Goal: Use online tool/utility: Utilize a website feature to perform a specific function

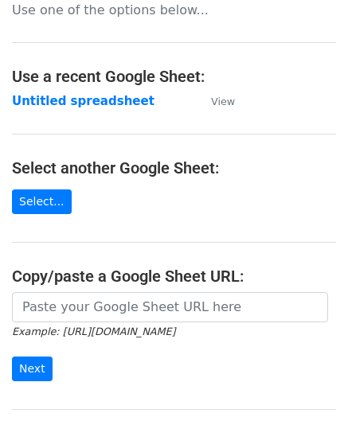
scroll to position [80, 0]
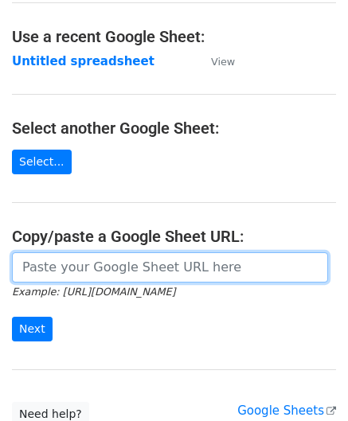
drag, startPoint x: 75, startPoint y: 272, endPoint x: 76, endPoint y: 227, distance: 44.6
click at [75, 272] on input "url" at bounding box center [170, 267] width 316 height 30
paste input "[URL][DOMAIN_NAME]"
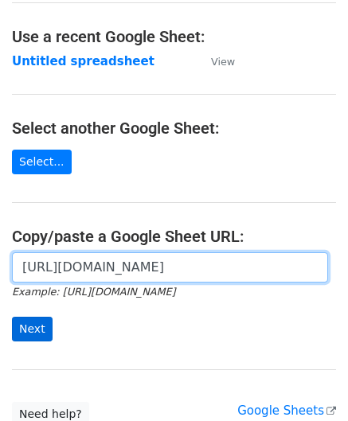
type input "[URL][DOMAIN_NAME]"
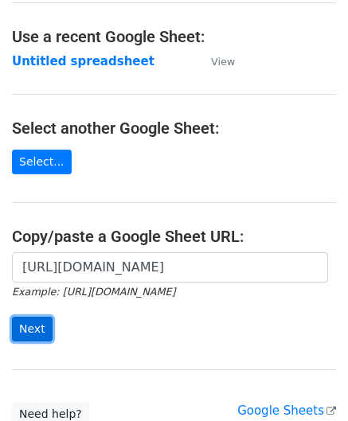
click at [30, 323] on input "Next" at bounding box center [32, 329] width 41 height 25
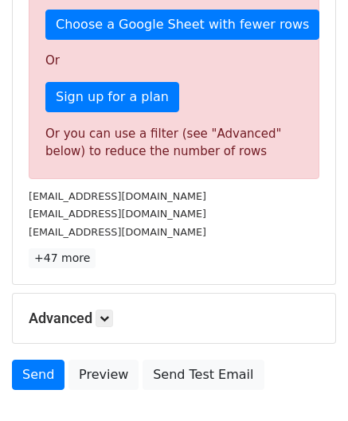
scroll to position [538, 0]
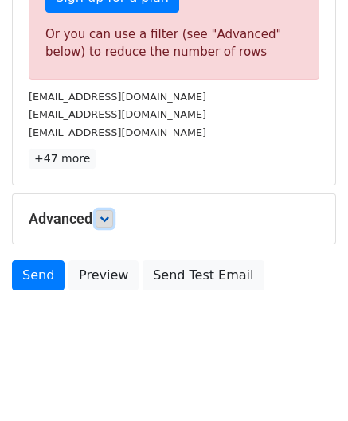
click at [104, 214] on icon at bounding box center [105, 219] width 10 height 10
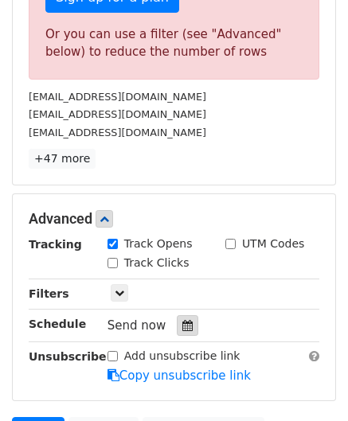
click at [182, 322] on icon at bounding box center [187, 325] width 10 height 11
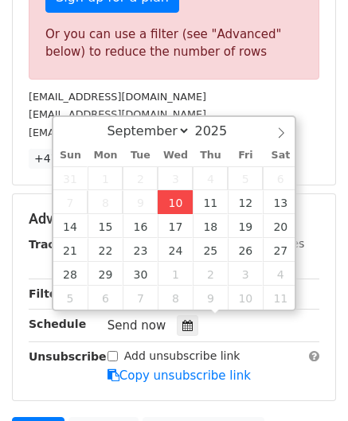
type input "2025-09-10 12:00"
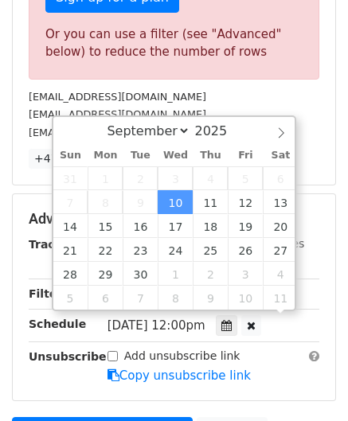
scroll to position [0, 0]
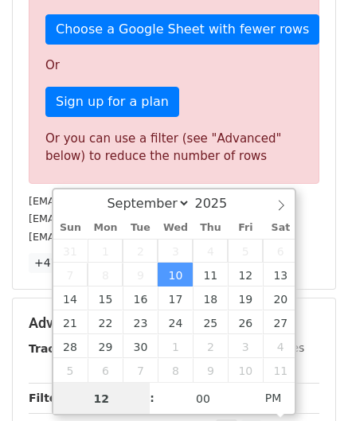
paste input "6"
type input "6"
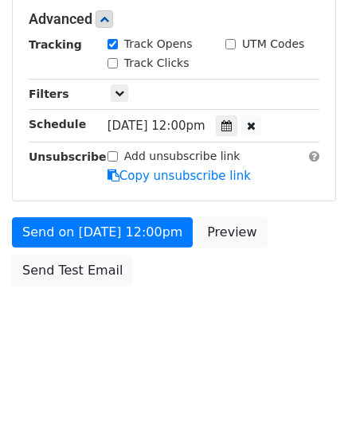
type input "2025-09-10 18:00"
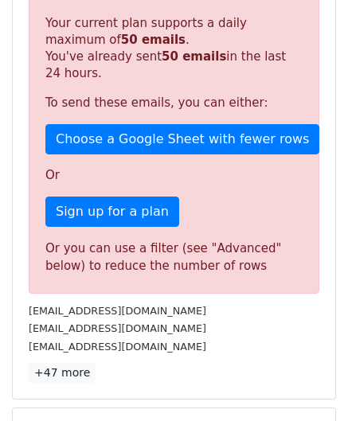
scroll to position [730, 0]
